Goal: Task Accomplishment & Management: Manage account settings

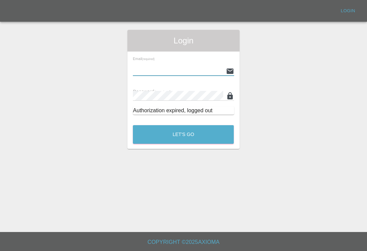
type input "[EMAIL_ADDRESS][DOMAIN_NAME]"
click at [183, 135] on button "Let's Go" at bounding box center [183, 134] width 101 height 19
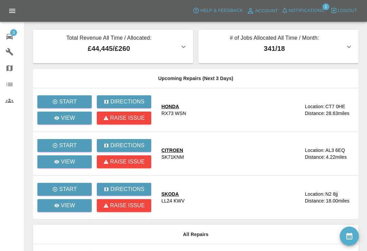
click at [289, 15] on button "Notifications" at bounding box center [303, 10] width 46 height 11
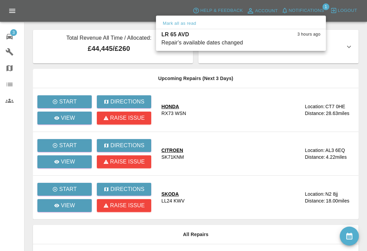
click at [188, 41] on div "Repair's available dates changed" at bounding box center [202, 43] width 82 height 8
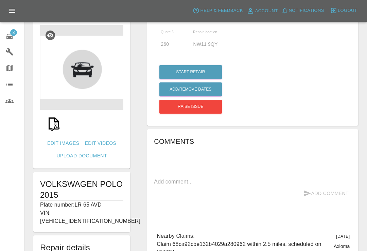
scroll to position [15, 0]
click at [12, 38] on icon at bounding box center [9, 36] width 6 height 5
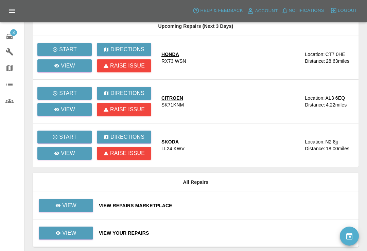
scroll to position [65, 0]
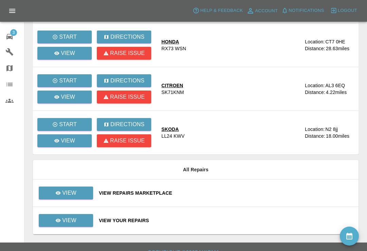
click at [230, 194] on div "View Repairs Marketplace" at bounding box center [226, 193] width 254 height 7
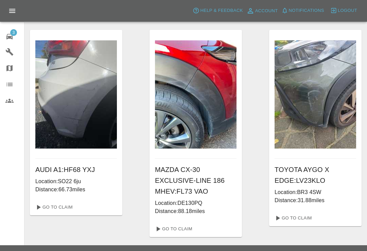
click at [11, 39] on icon at bounding box center [9, 37] width 8 height 8
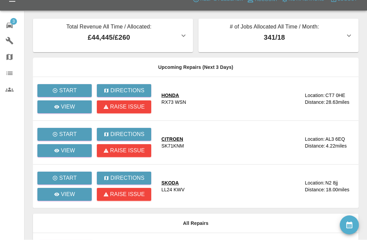
scroll to position [65, 0]
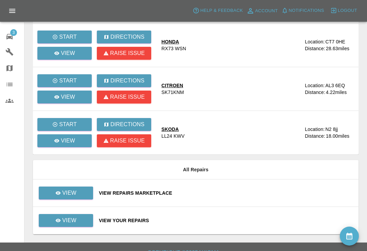
click at [224, 223] on div "View Your Repairs" at bounding box center [226, 220] width 254 height 7
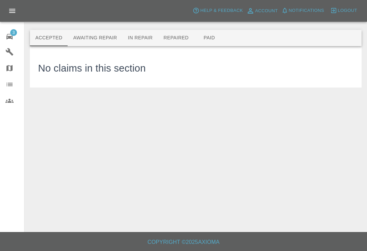
click at [190, 40] on button "Repaired" at bounding box center [176, 38] width 36 height 16
click at [252, 101] on main "Accepted Awaiting Repair In Repair Repaired Paid These are your finished jobs w…" at bounding box center [183, 116] width 367 height 232
click at [213, 39] on button "Paid" at bounding box center [209, 38] width 31 height 16
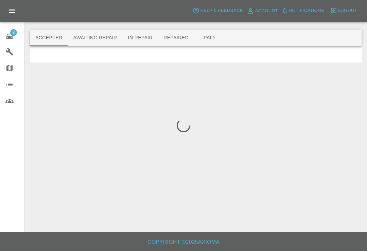
scroll to position [11, 0]
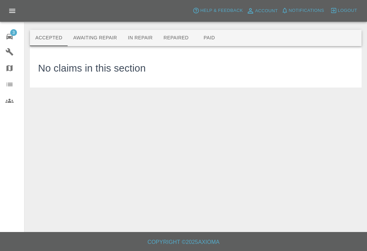
click at [11, 37] on icon at bounding box center [9, 37] width 8 height 8
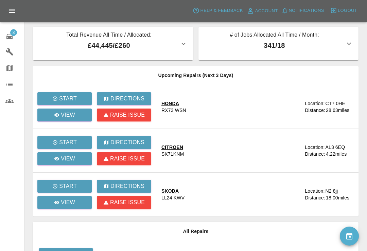
scroll to position [3, 0]
